Goal: Information Seeking & Learning: Learn about a topic

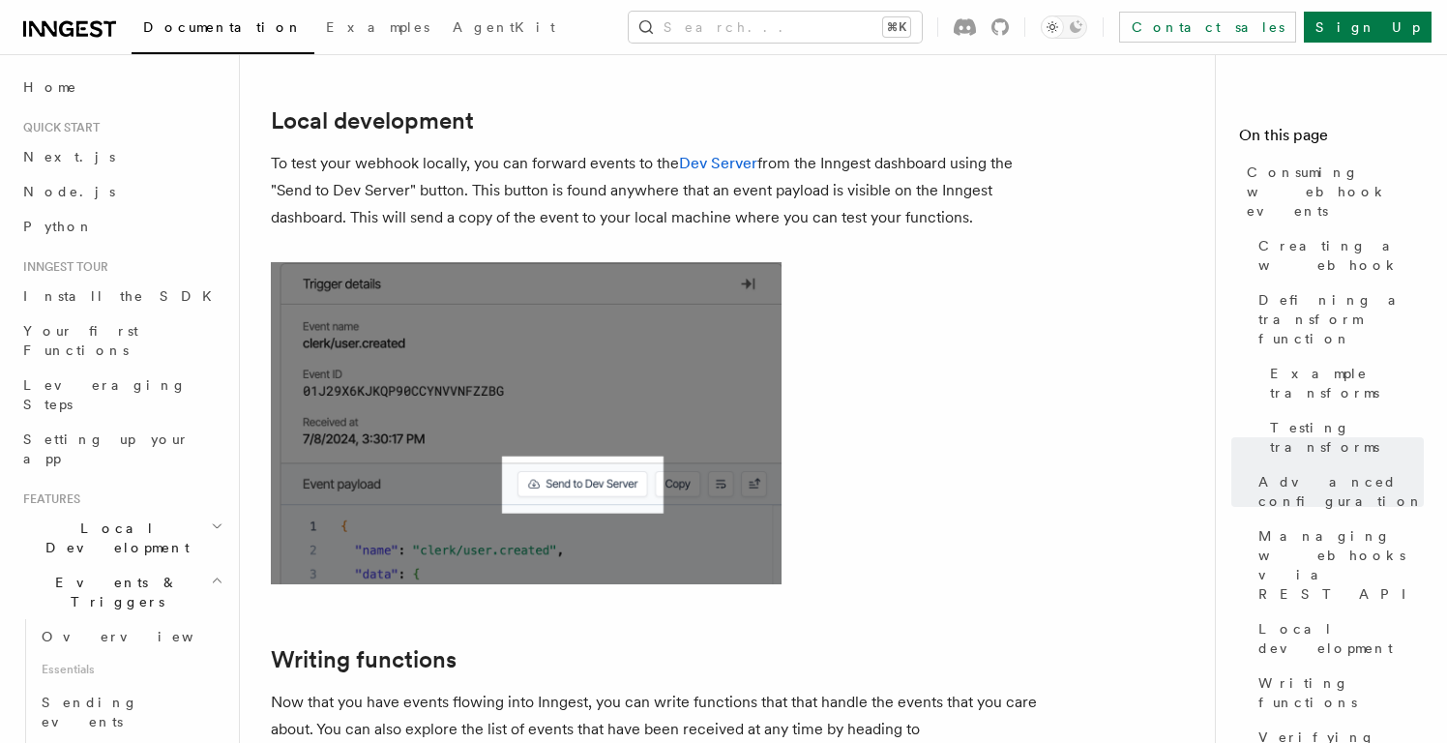
scroll to position [367, 0]
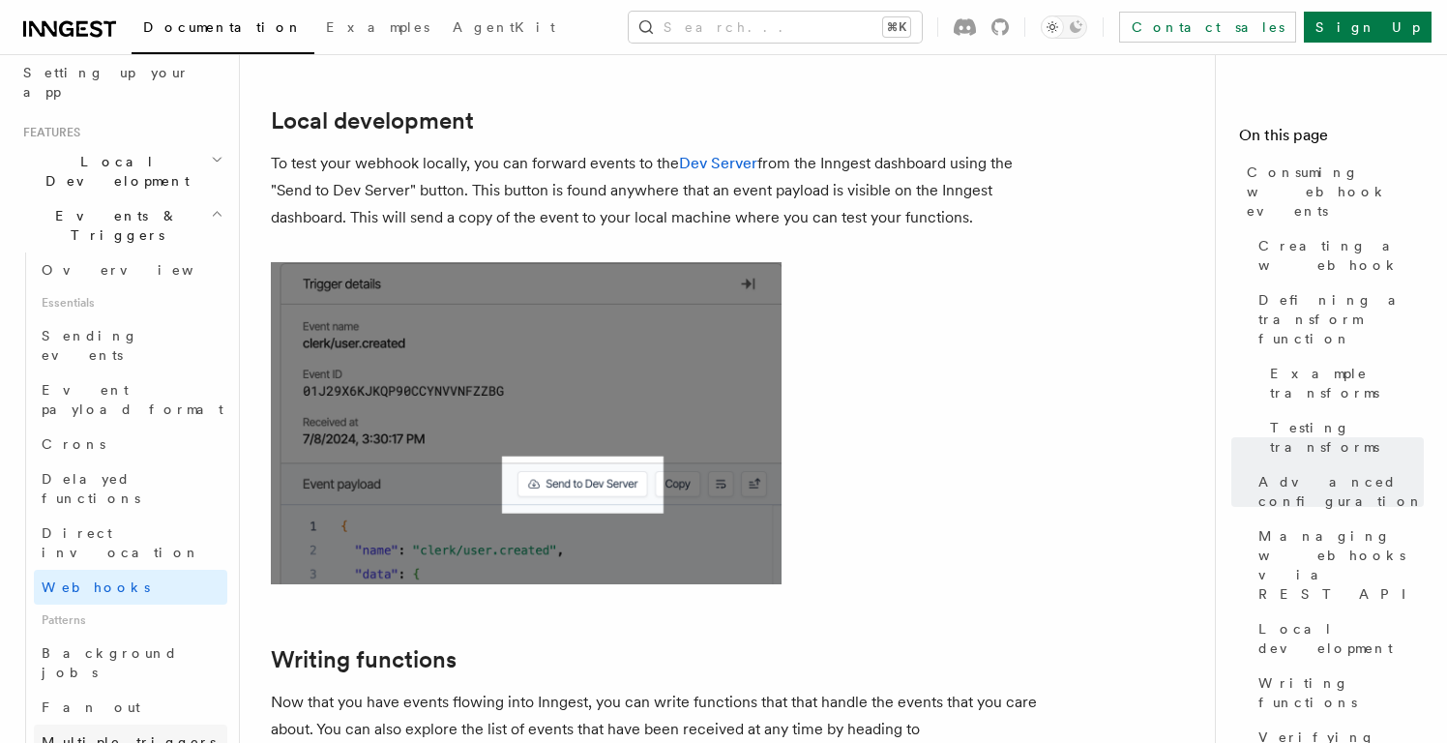
click at [145, 734] on span "Multiple triggers & wildcards" at bounding box center [133, 751] width 183 height 35
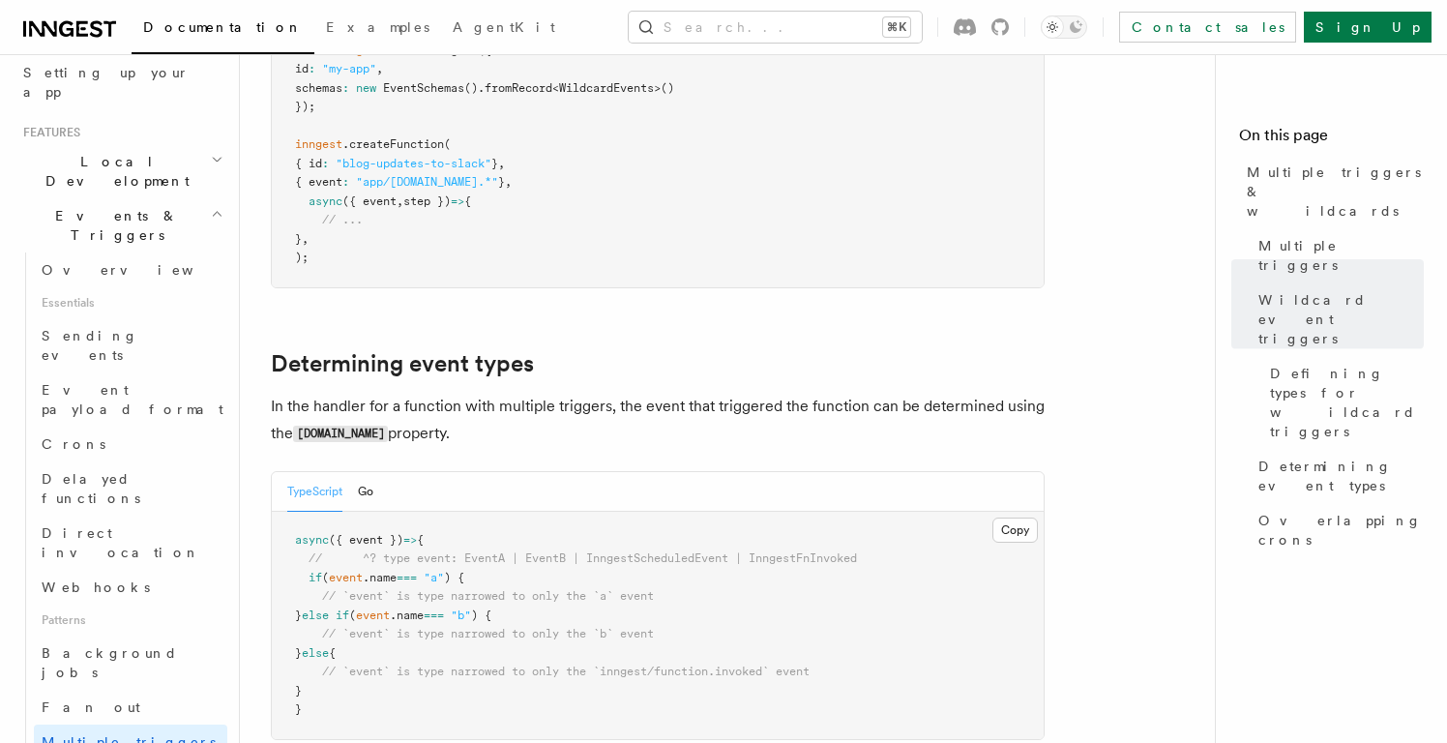
scroll to position [1906, 0]
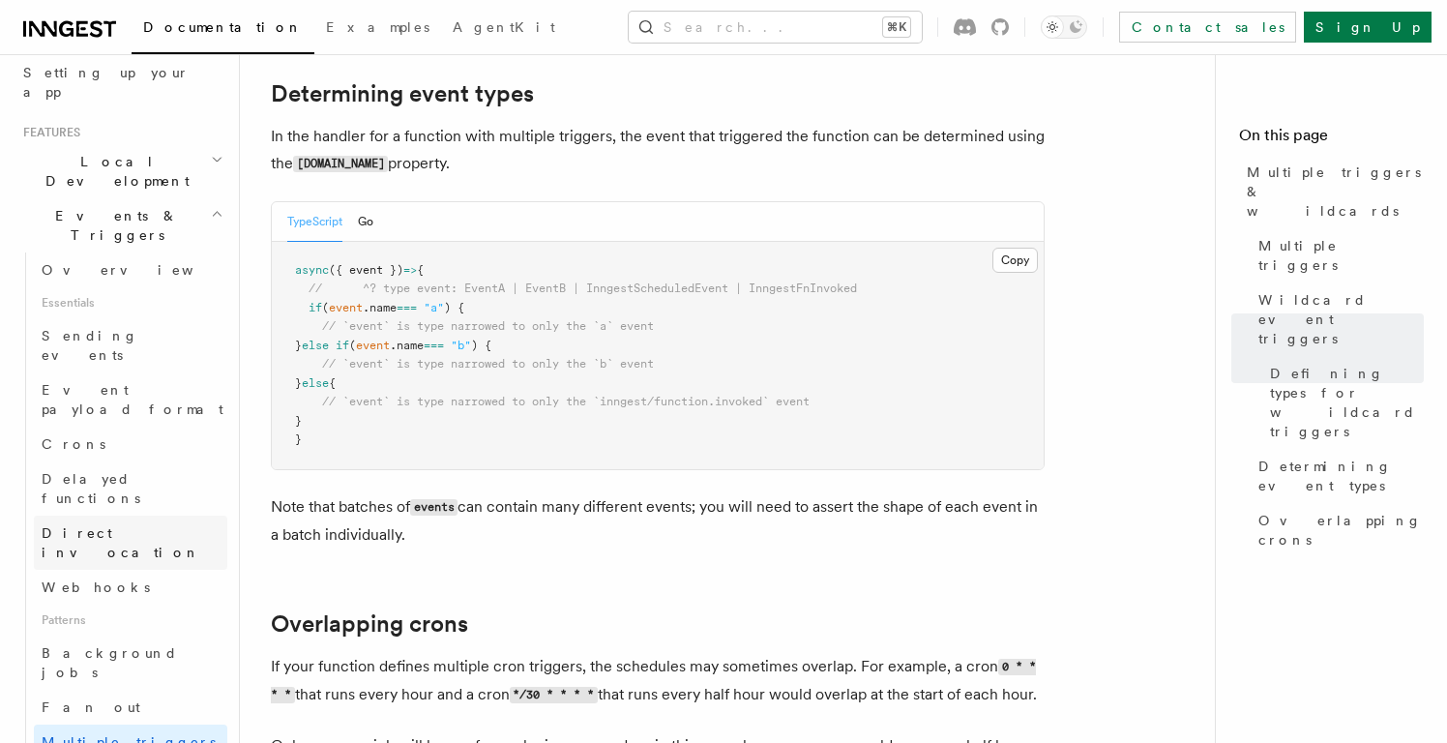
click at [107, 516] on link "Direct invocation" at bounding box center [131, 543] width 194 height 54
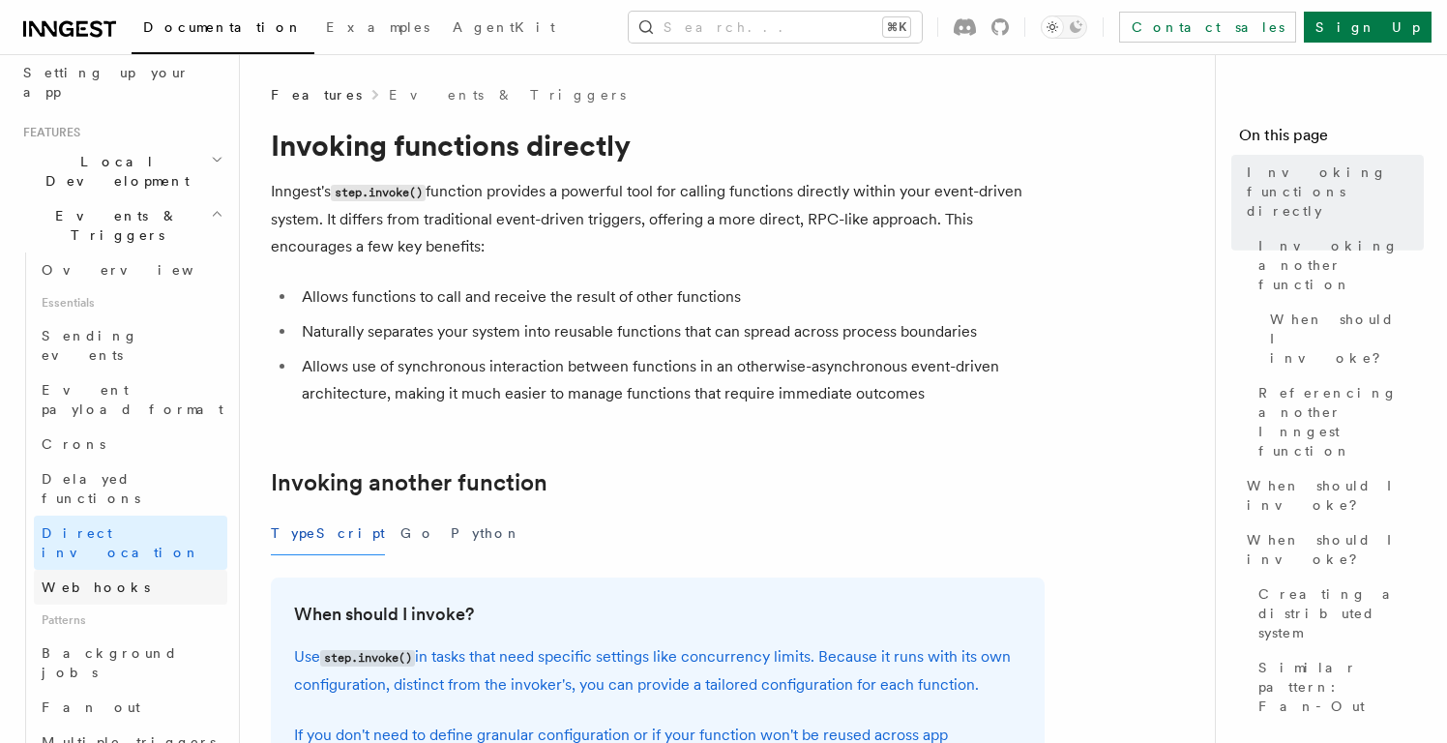
click at [107, 570] on link "Webhooks" at bounding box center [131, 587] width 194 height 35
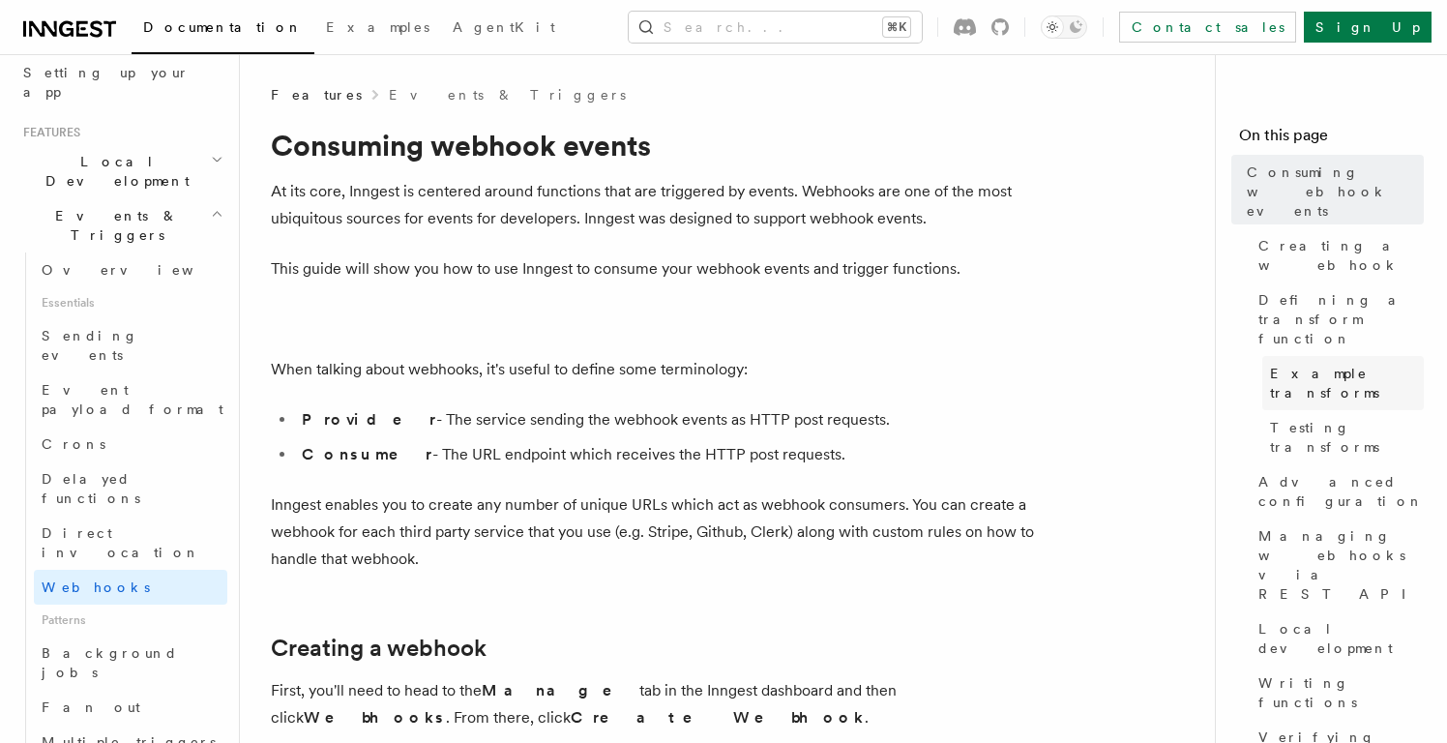
click at [1341, 364] on span "Example transforms" at bounding box center [1347, 383] width 154 height 39
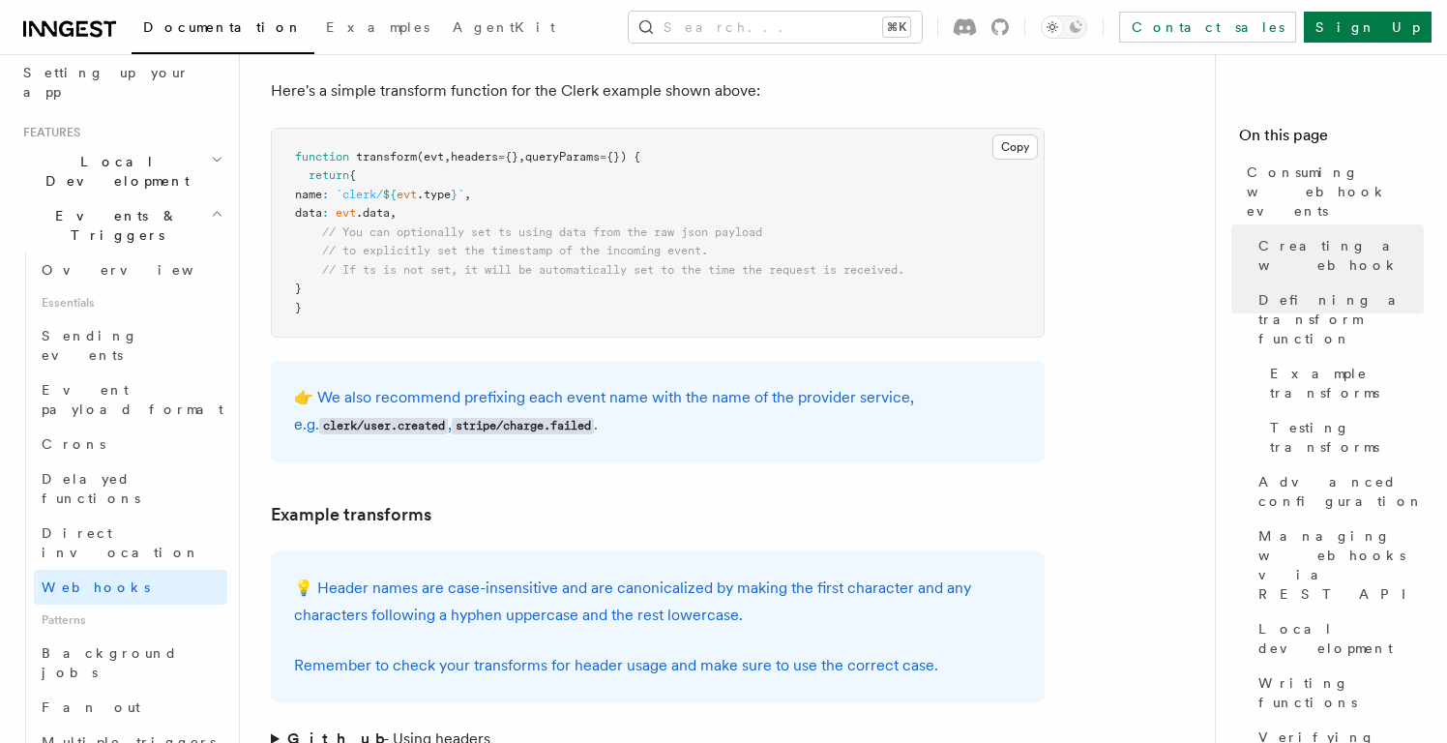
scroll to position [2697, 0]
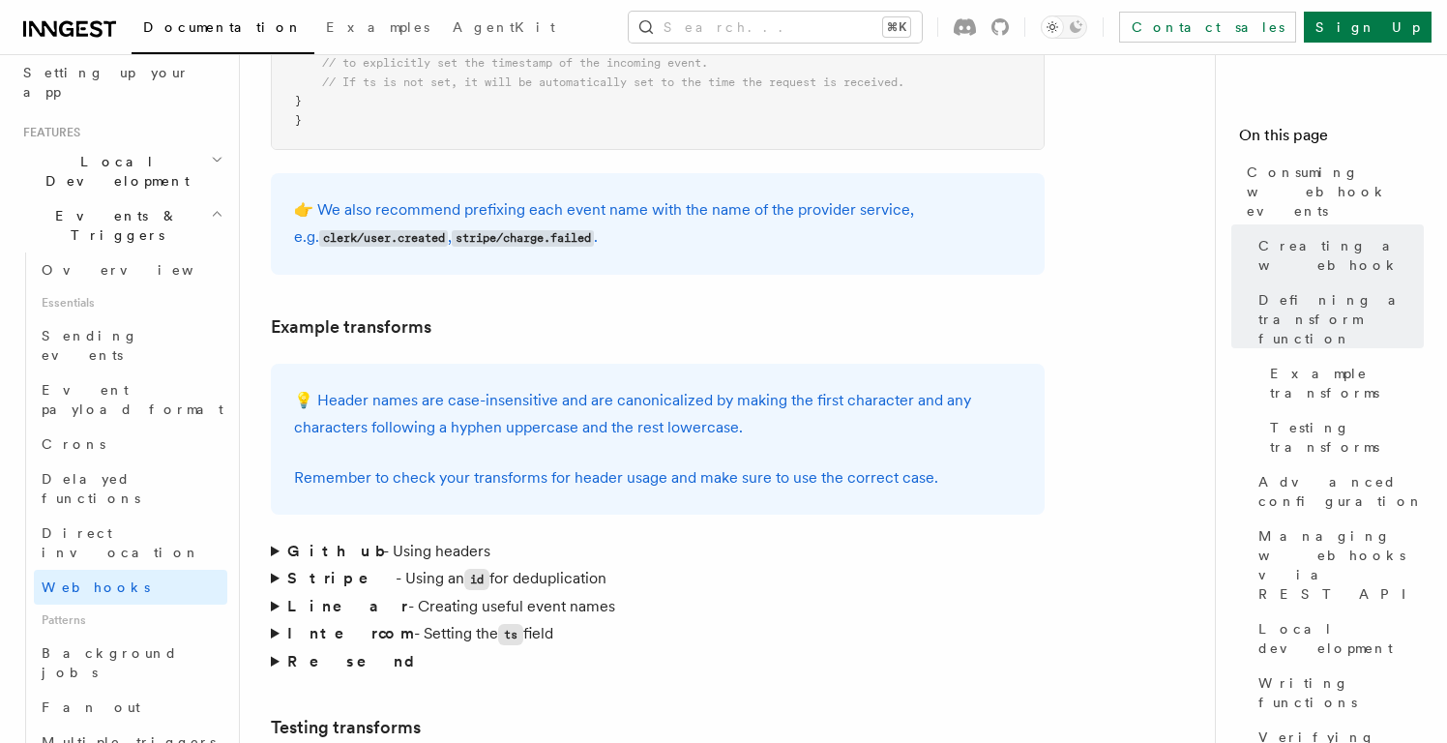
click at [300, 597] on strong "Linear" at bounding box center [347, 606] width 121 height 18
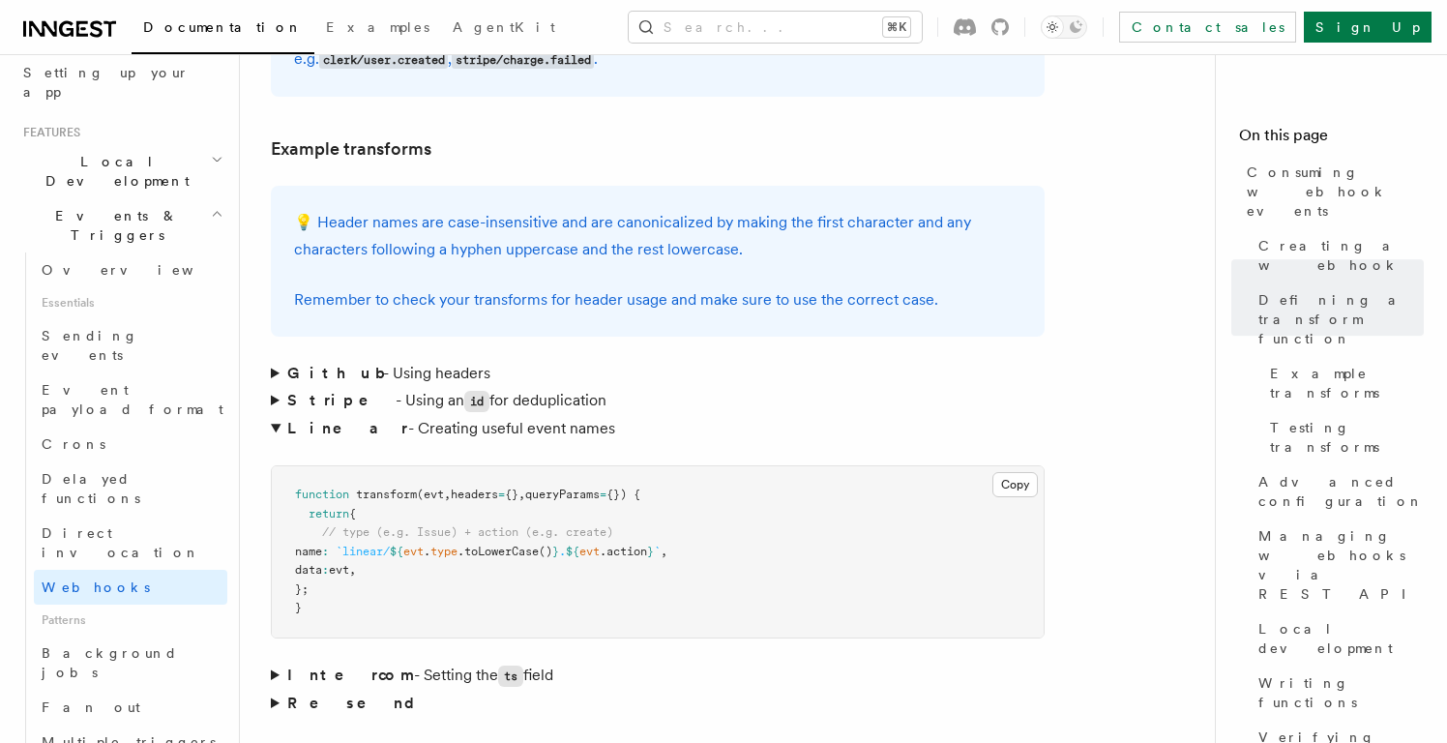
scroll to position [2923, 0]
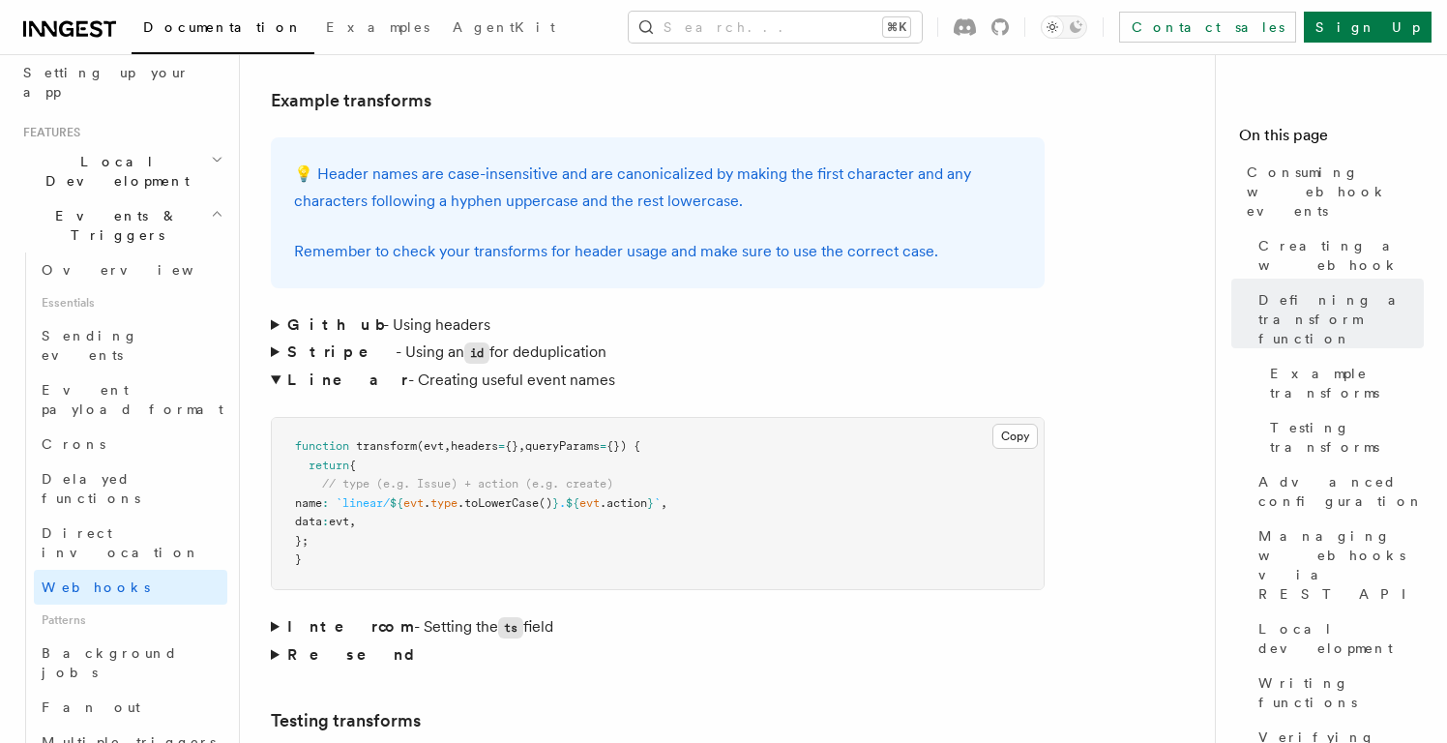
click at [302, 315] on strong "Github" at bounding box center [335, 324] width 96 height 18
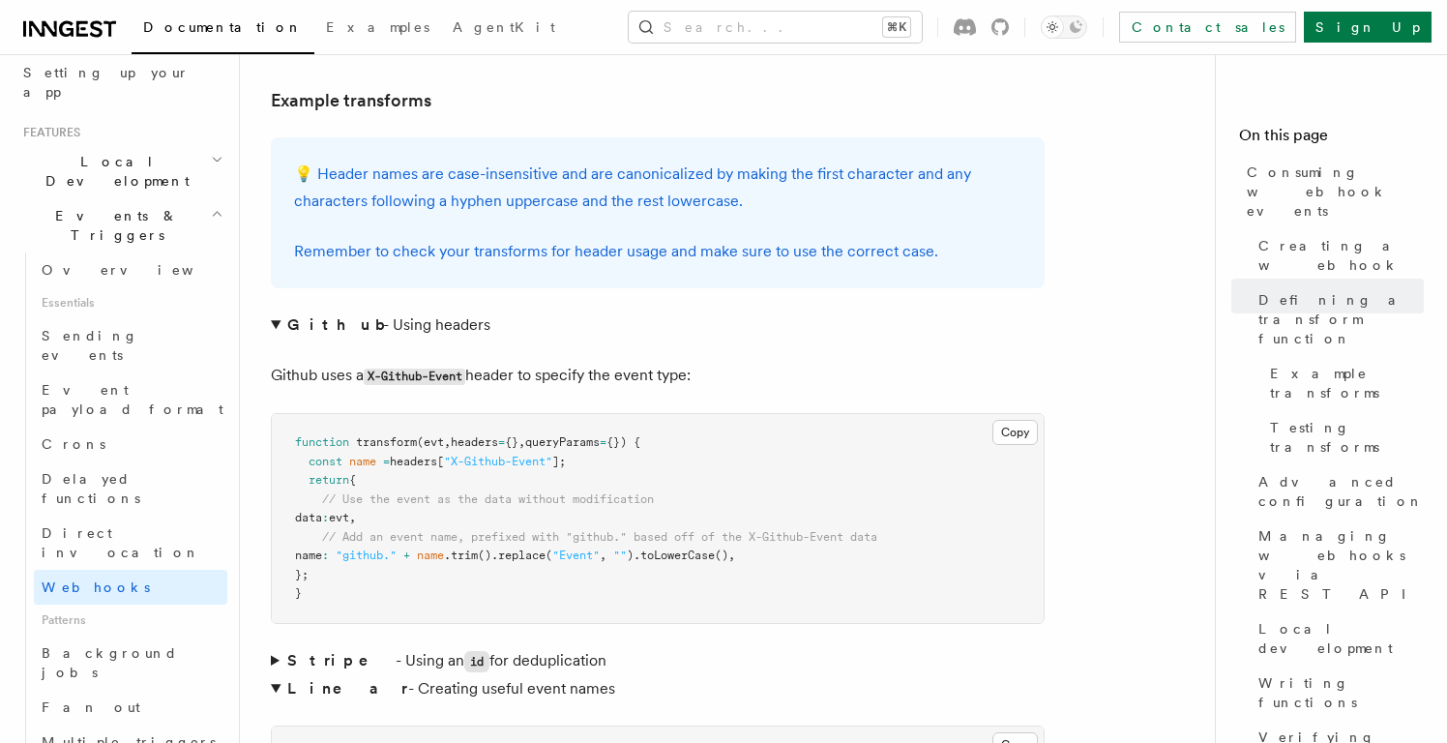
click at [364, 647] on summary "Stripe - Using an id for deduplication" at bounding box center [658, 661] width 774 height 28
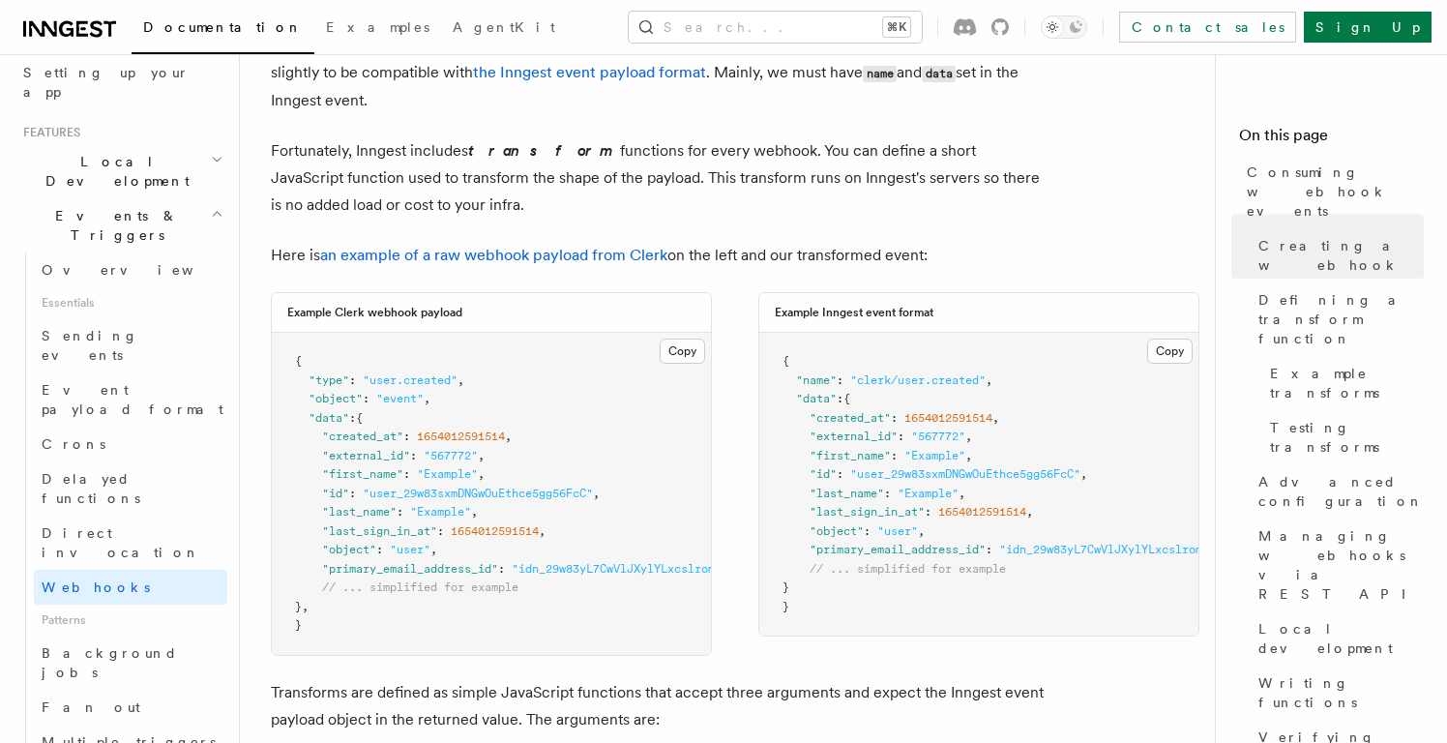
scroll to position [1462, 0]
